Goal: Task Accomplishment & Management: Manage account settings

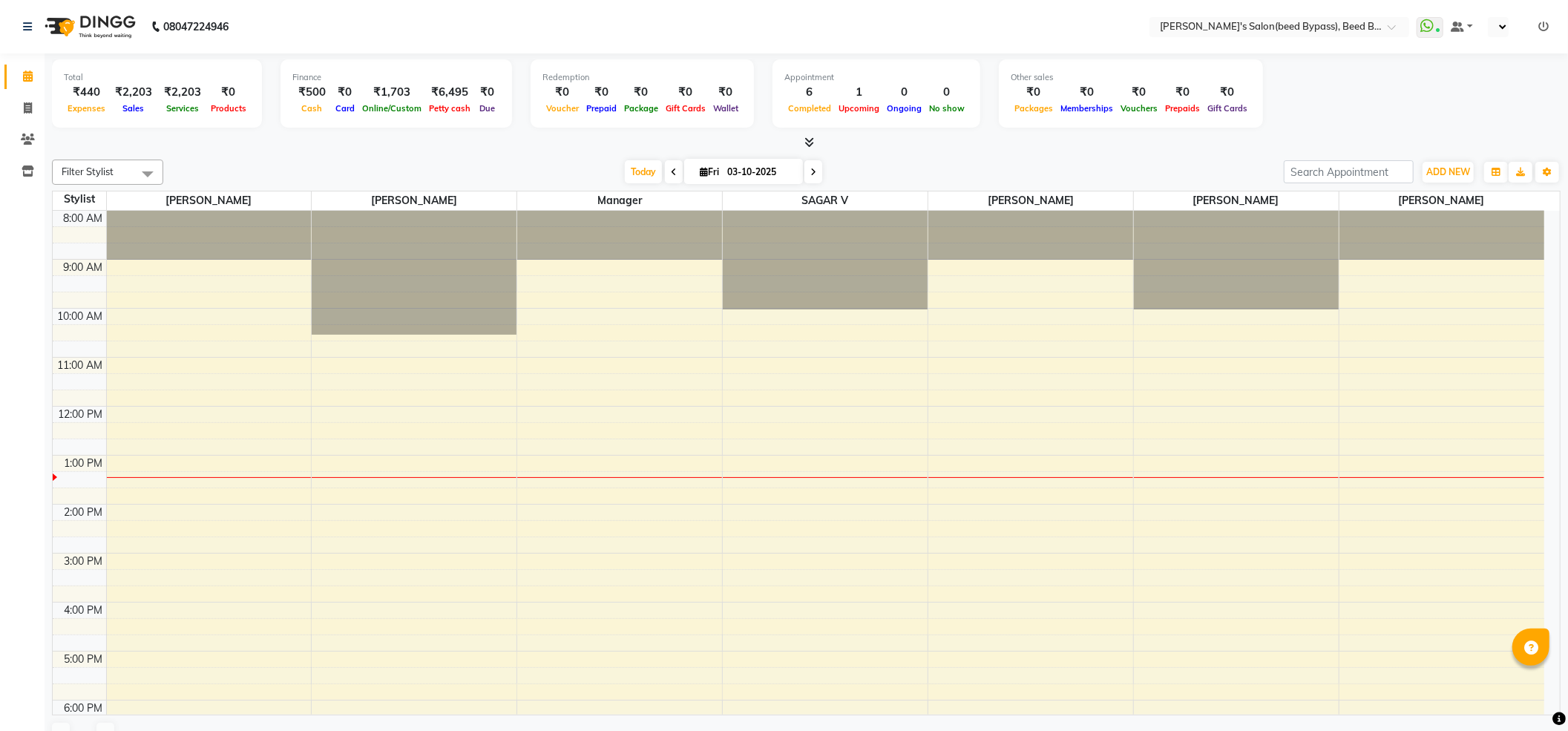
click at [340, 150] on div at bounding box center [806, 143] width 1509 height 15
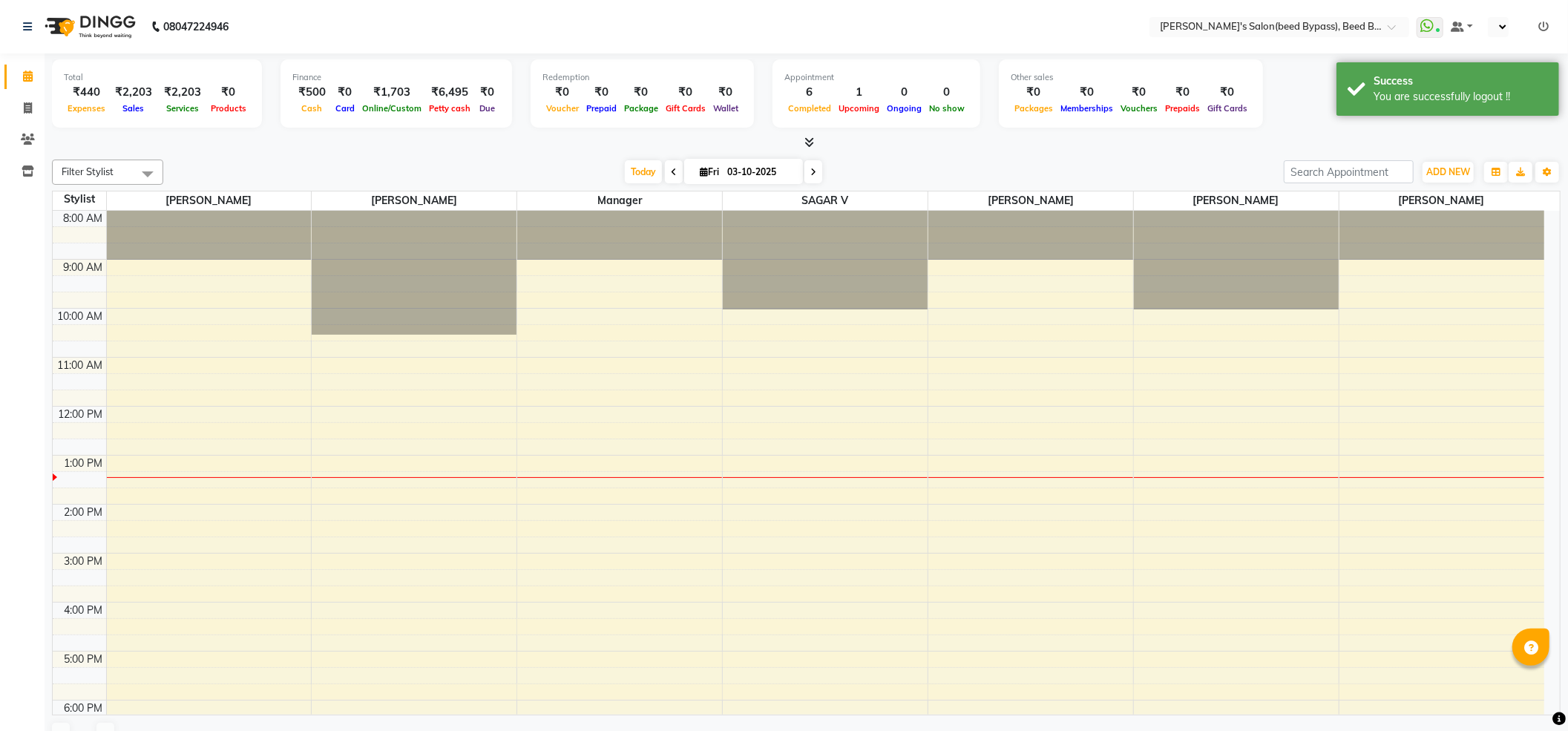
click at [340, 150] on div at bounding box center [806, 143] width 1509 height 15
select select "en"
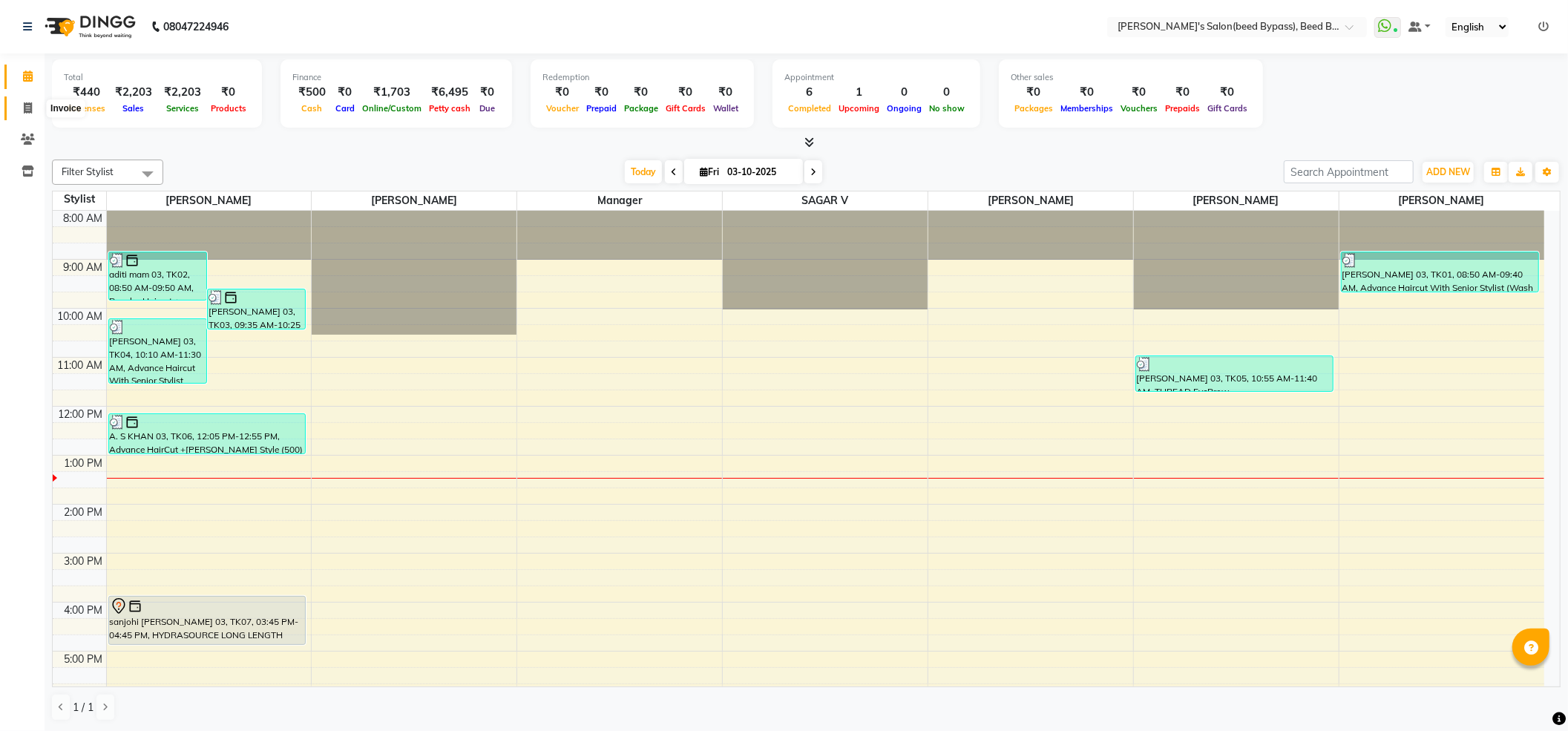
click at [30, 108] on icon at bounding box center [28, 108] width 8 height 11
select select "4176"
select select "service"
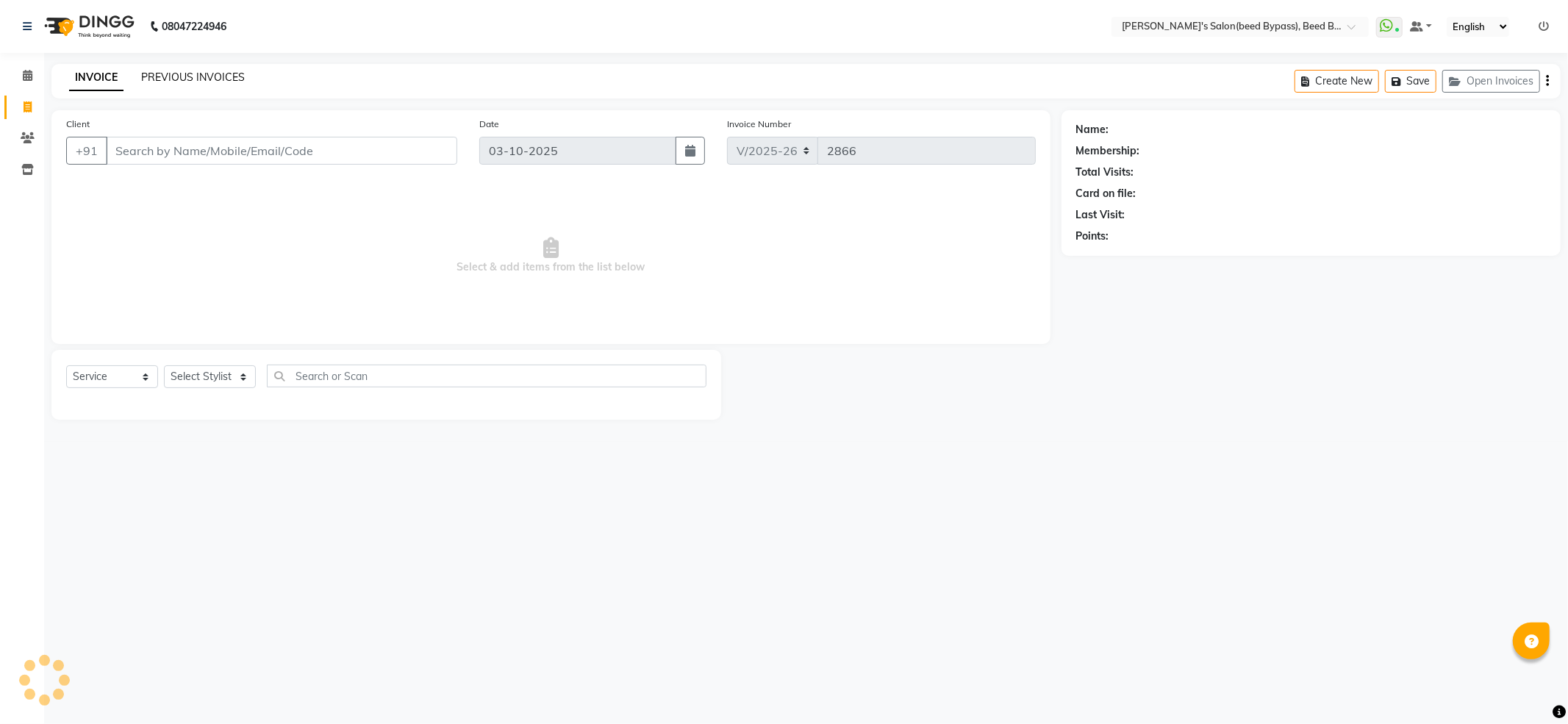
click at [232, 76] on link "PREVIOUS INVOICES" at bounding box center [193, 77] width 104 height 13
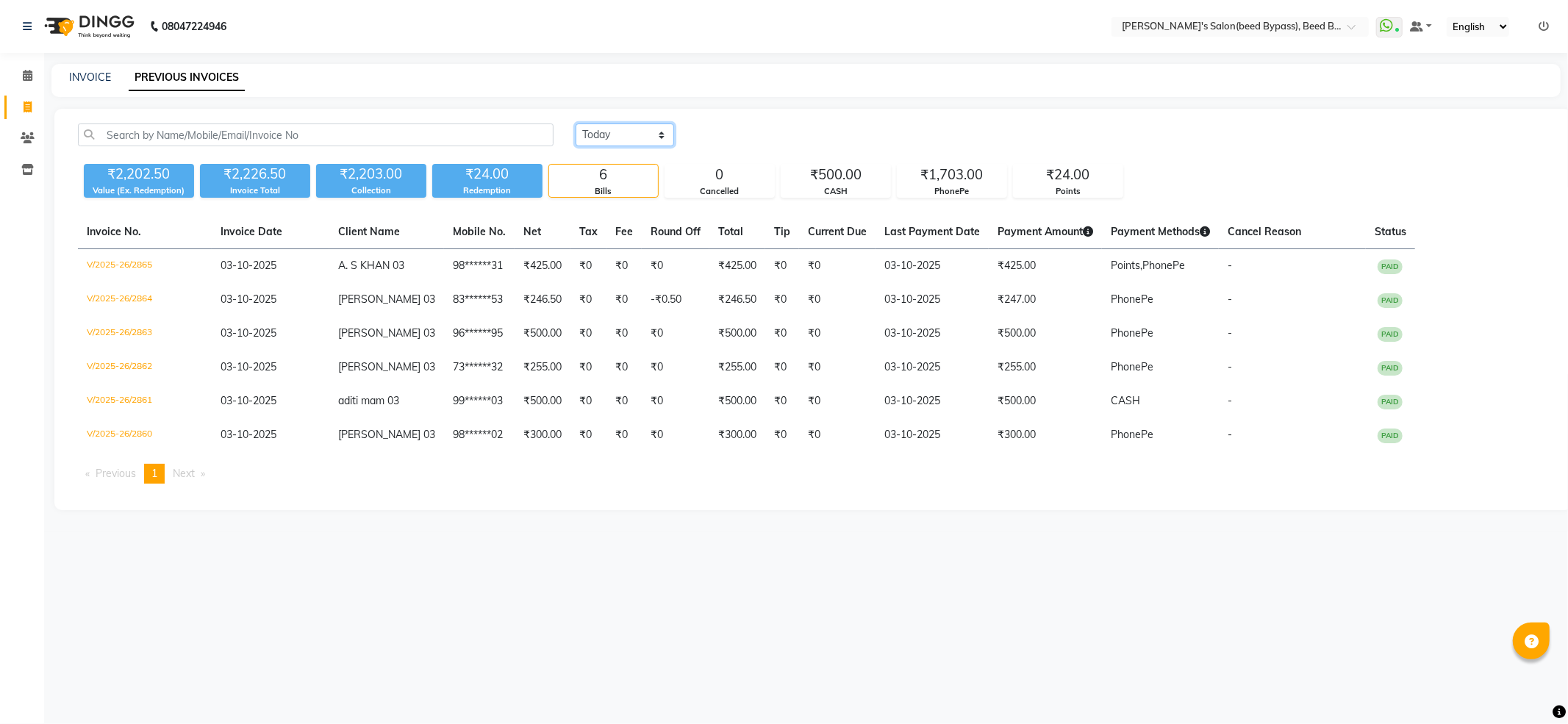
click at [600, 136] on select "[DATE] [DATE] Custom Range" at bounding box center [625, 135] width 99 height 22
select select "[DATE]"
click at [576, 124] on select "[DATE] [DATE] Custom Range" at bounding box center [625, 135] width 99 height 22
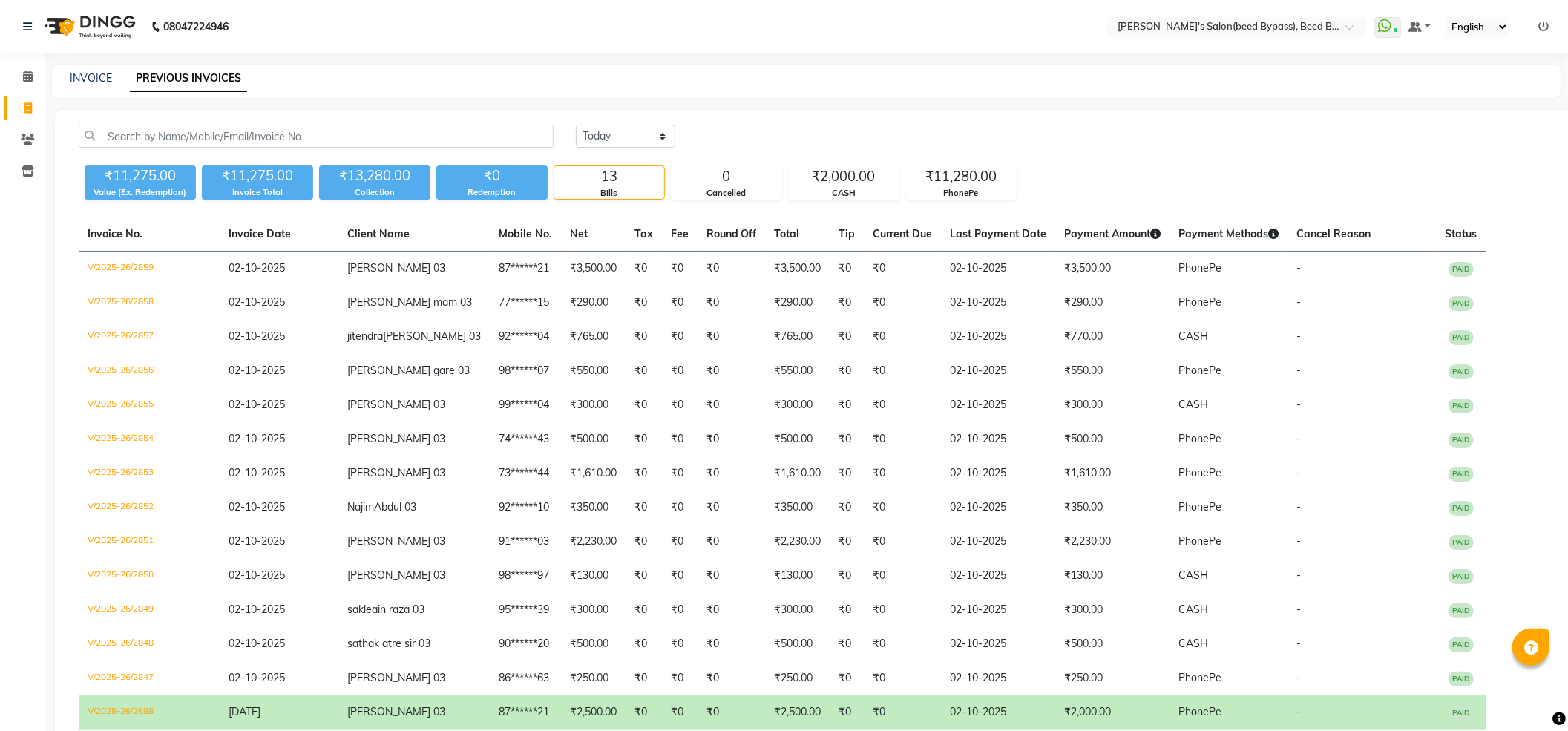
click at [1546, 27] on icon at bounding box center [1543, 27] width 11 height 11
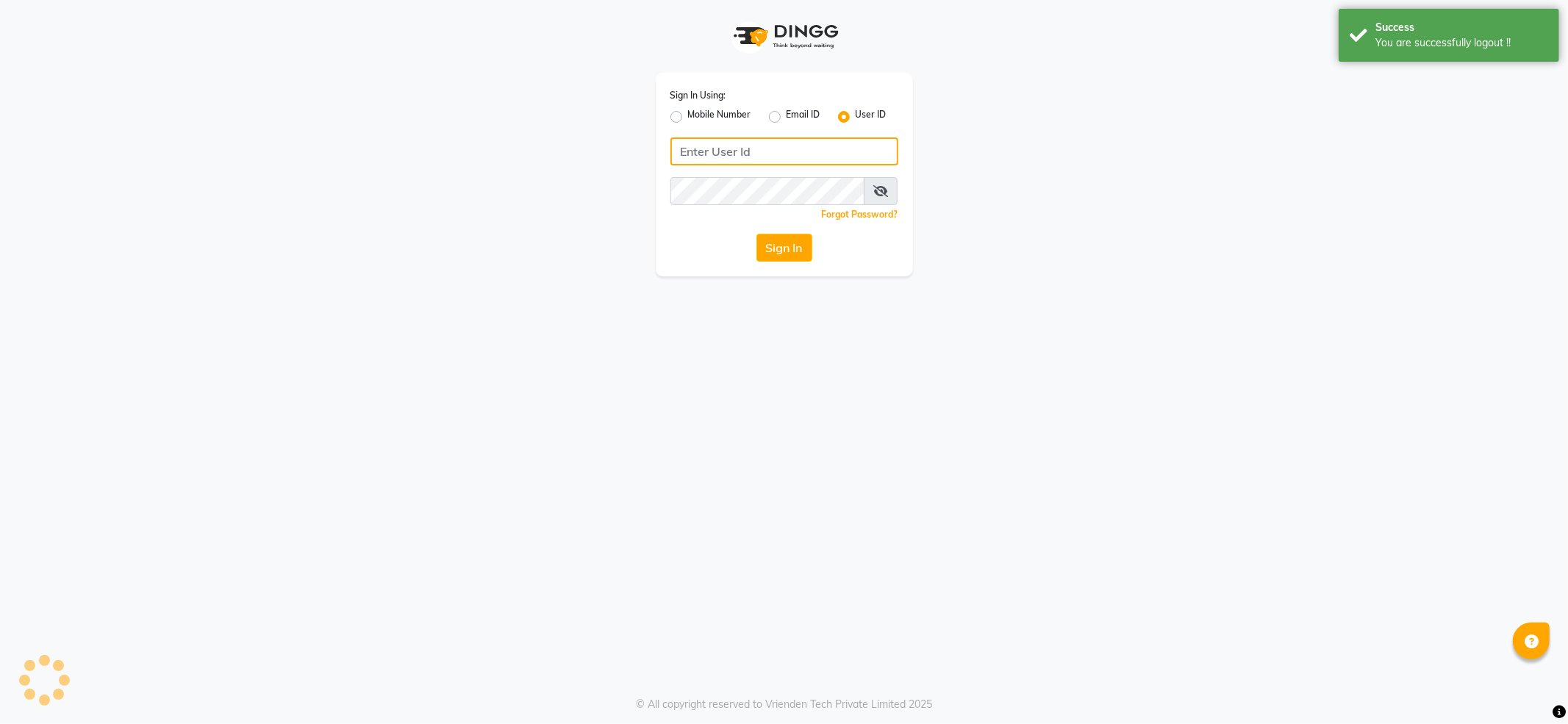
type input "7888039666"
click at [693, 118] on label "Mobile Number" at bounding box center [719, 117] width 63 height 18
click at [693, 118] on input "Mobile Number" at bounding box center [693, 113] width 10 height 10
radio input "true"
radio input "false"
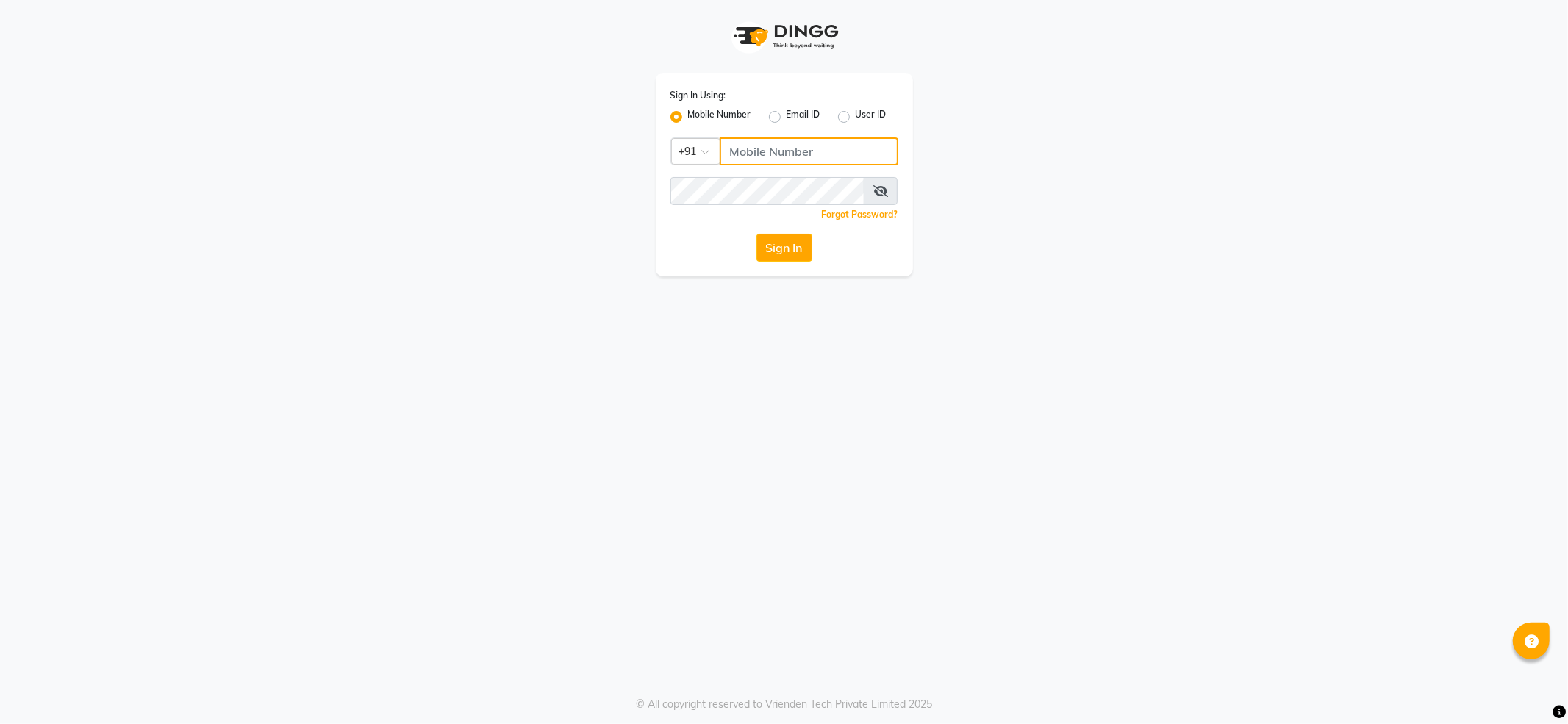
drag, startPoint x: 737, startPoint y: 157, endPoint x: 744, endPoint y: 163, distance: 9.2
click at [737, 157] on input "Username" at bounding box center [809, 151] width 179 height 28
type input "7888029666"
click at [791, 244] on button "Sign In" at bounding box center [784, 247] width 56 height 28
